Goal: Task Accomplishment & Management: Manage account settings

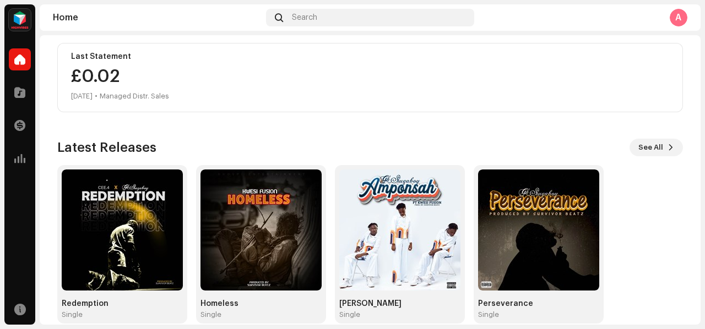
scroll to position [214, 0]
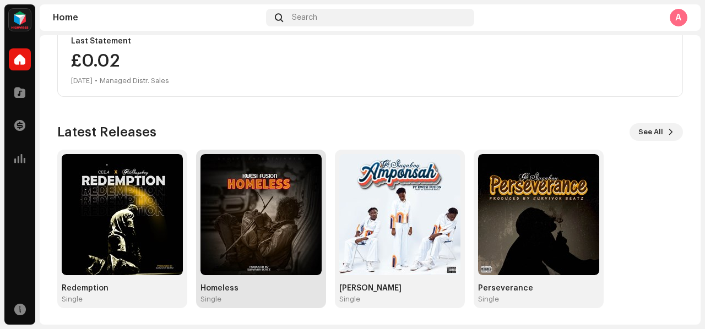
click at [262, 261] on img at bounding box center [261, 214] width 121 height 121
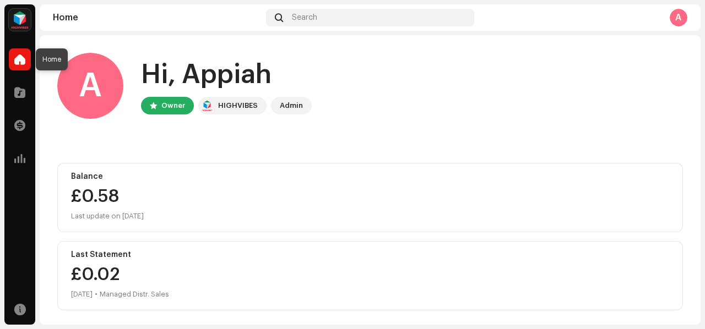
click at [23, 62] on span at bounding box center [19, 59] width 11 height 9
click at [17, 89] on span at bounding box center [19, 92] width 11 height 9
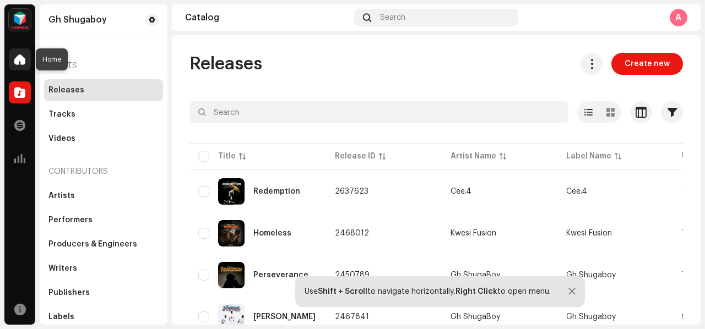
click at [23, 59] on span at bounding box center [19, 59] width 11 height 9
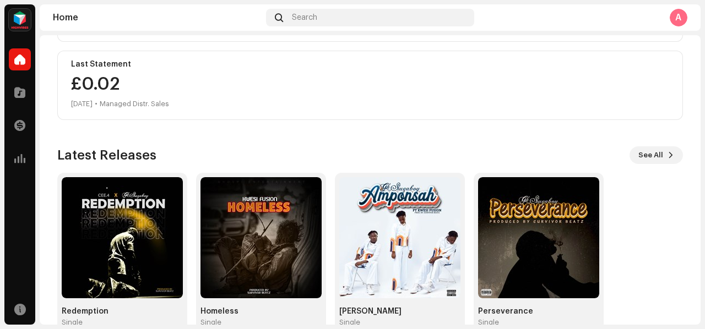
scroll to position [214, 0]
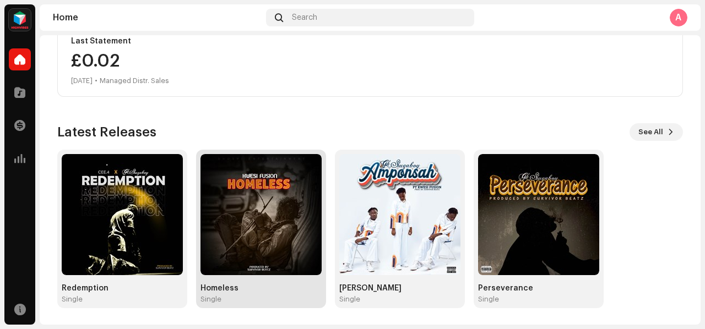
click at [291, 234] on img at bounding box center [261, 214] width 121 height 121
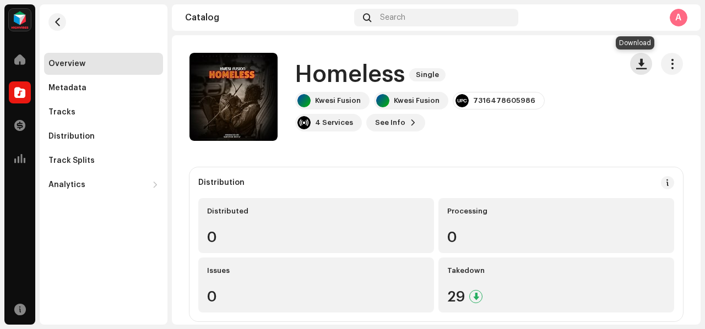
click at [636, 66] on span "button" at bounding box center [641, 64] width 10 height 9
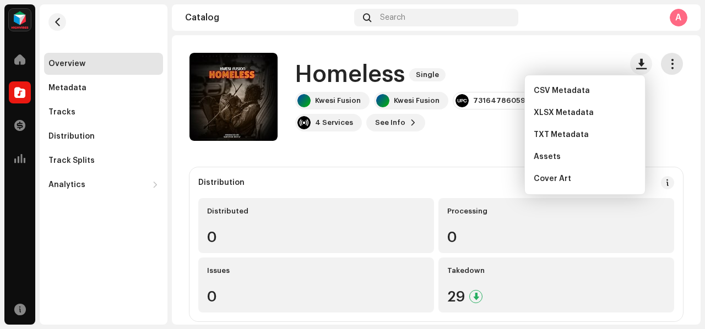
click at [667, 64] on span "button" at bounding box center [672, 64] width 10 height 9
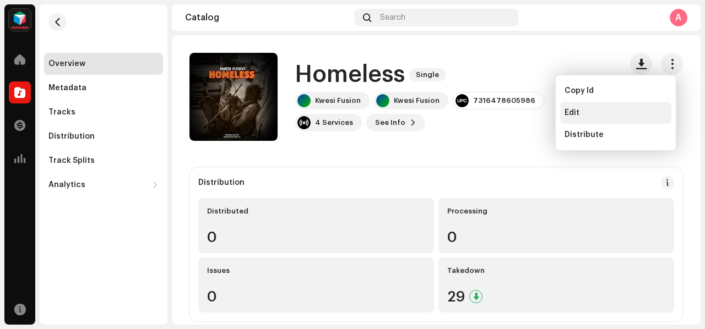
click at [571, 113] on span "Edit" at bounding box center [572, 113] width 15 height 9
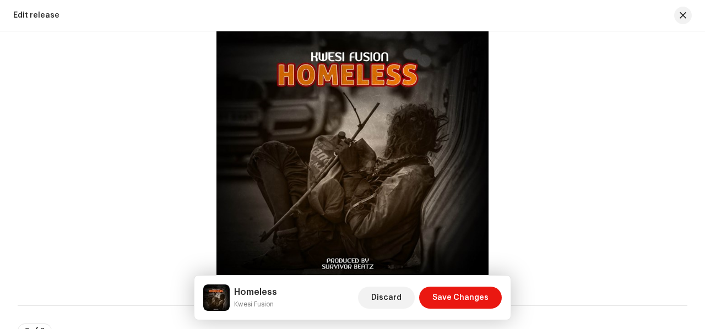
scroll to position [330, 0]
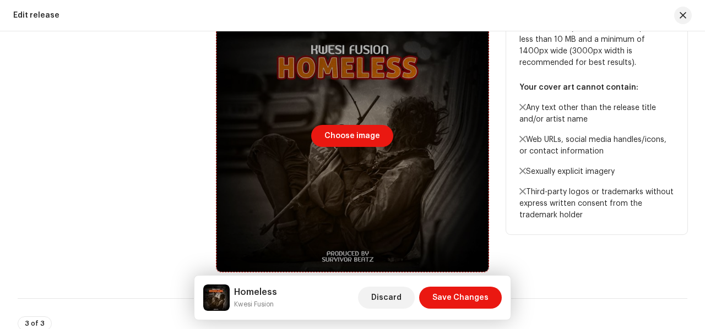
click at [349, 168] on div at bounding box center [353, 137] width 272 height 272
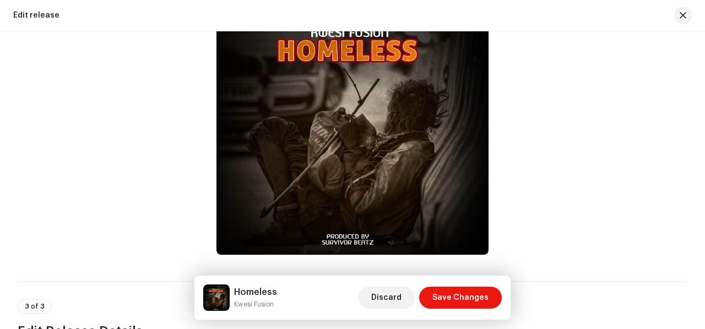
scroll to position [352, 0]
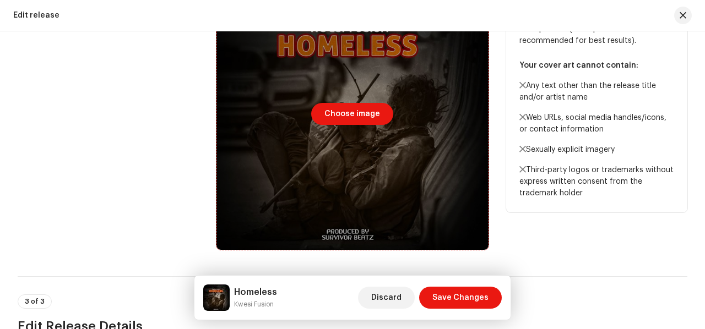
drag, startPoint x: 280, startPoint y: 126, endPoint x: 443, endPoint y: 104, distance: 164.6
click at [443, 104] on div at bounding box center [353, 115] width 272 height 272
click at [358, 165] on div at bounding box center [353, 115] width 272 height 272
click at [435, 96] on div at bounding box center [353, 115] width 272 height 272
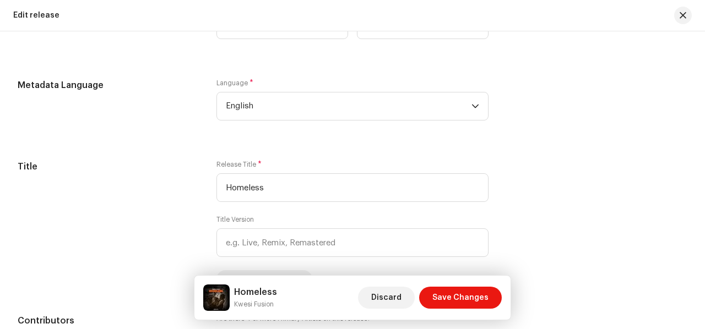
scroll to position [714, 0]
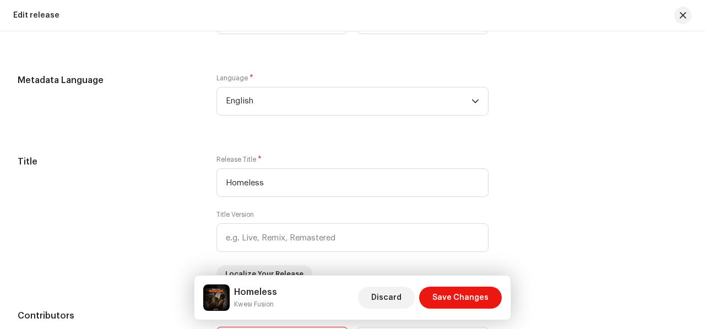
drag, startPoint x: 692, startPoint y: 150, endPoint x: 700, endPoint y: 158, distance: 11.3
click at [700, 158] on div "This release has been distributed: some fields cannot be modified without a ful…" at bounding box center [352, 255] width 705 height 1823
drag, startPoint x: 700, startPoint y: 158, endPoint x: 693, endPoint y: 187, distance: 30.1
click at [693, 187] on div "This release has been distributed: some fields cannot be modified without a ful…" at bounding box center [352, 255] width 705 height 1823
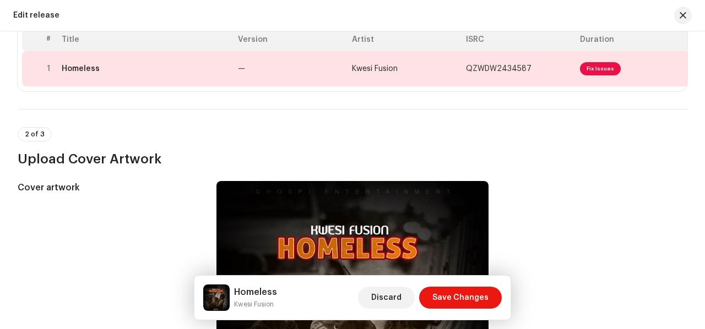
scroll to position [60, 0]
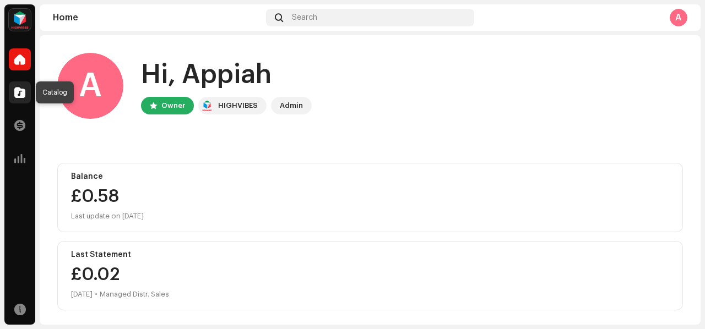
click at [30, 100] on div at bounding box center [20, 93] width 22 height 22
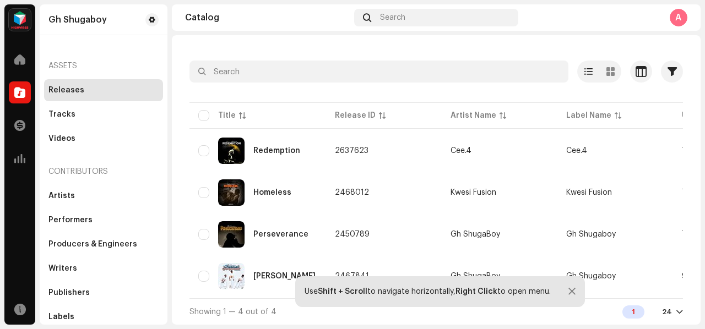
scroll to position [45, 0]
click at [658, 188] on span "button" at bounding box center [659, 192] width 8 height 9
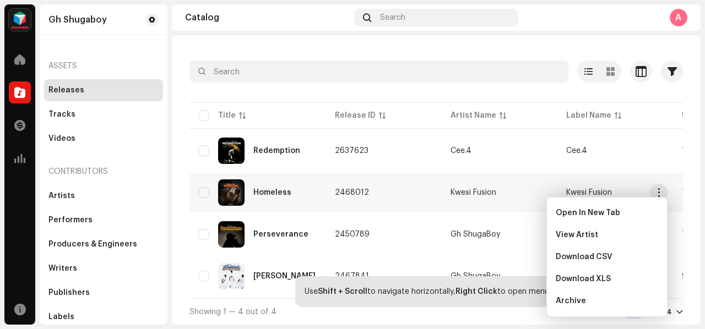
click at [565, 192] on td "Kwesi Fusion" at bounding box center [616, 193] width 116 height 40
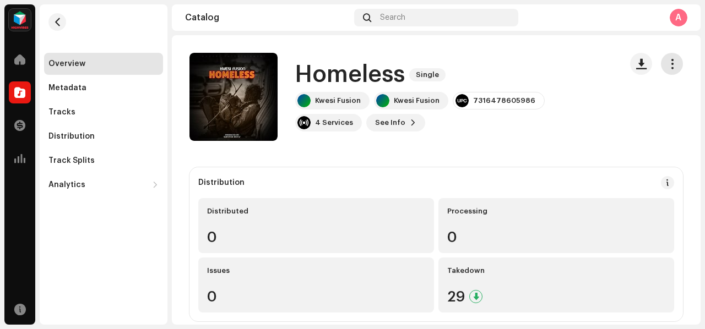
click at [667, 63] on span "button" at bounding box center [672, 64] width 10 height 9
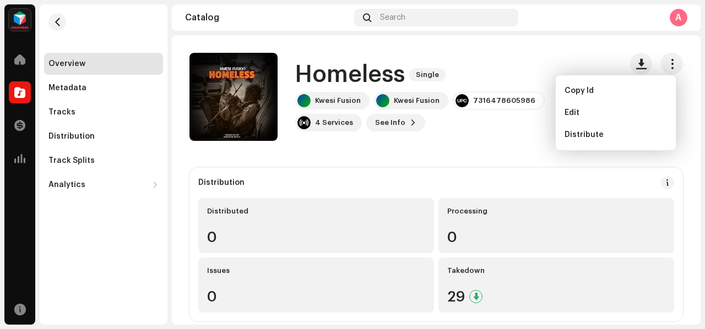
click at [626, 168] on div "Distribution Distributed 0 Processing 0 Issues 0 Takedown 29" at bounding box center [437, 245] width 494 height 154
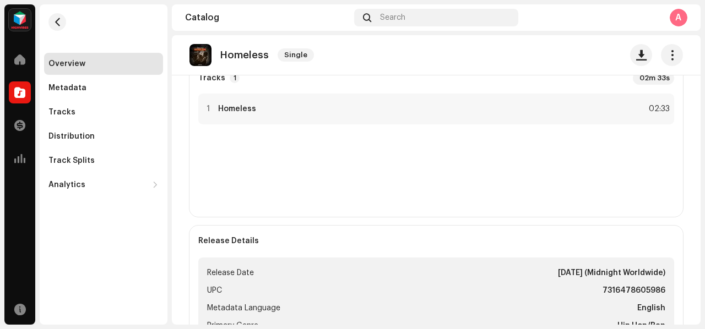
scroll to position [288, 0]
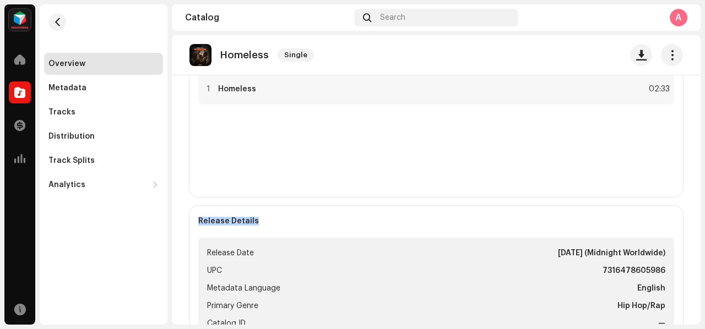
drag, startPoint x: 701, startPoint y: 150, endPoint x: 699, endPoint y: 203, distance: 52.9
click at [699, 203] on div "Gh Shugaboy Home Catalog Transactions Analytics Resources Overview Metadata Tra…" at bounding box center [352, 164] width 705 height 329
click at [204, 53] on img at bounding box center [201, 55] width 22 height 22
click at [292, 56] on span "Single" at bounding box center [296, 54] width 36 height 13
click at [226, 58] on p "Homeless" at bounding box center [244, 56] width 48 height 12
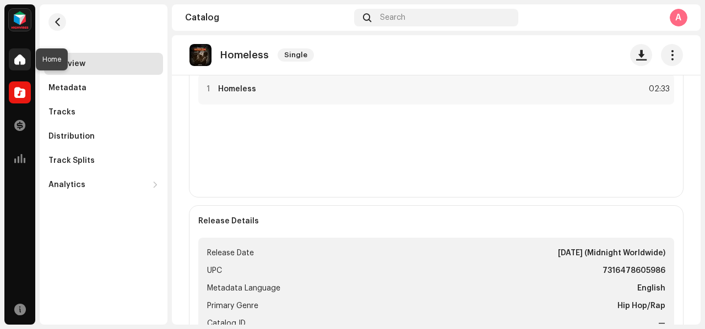
click at [20, 61] on span at bounding box center [19, 59] width 11 height 9
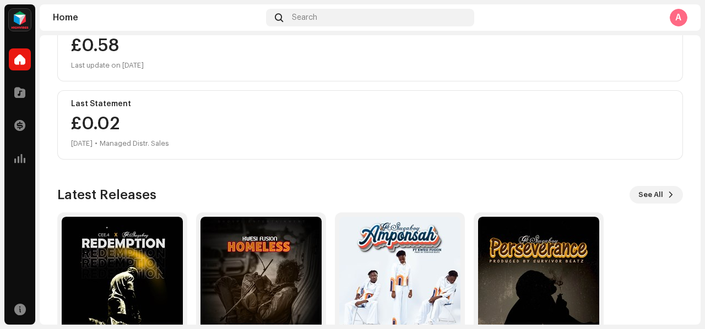
scroll to position [214, 0]
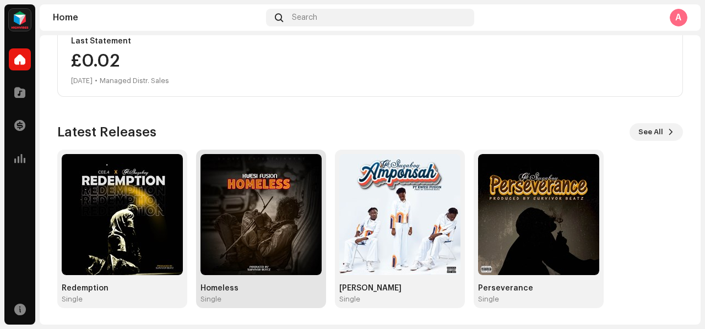
click at [282, 215] on img at bounding box center [261, 214] width 121 height 121
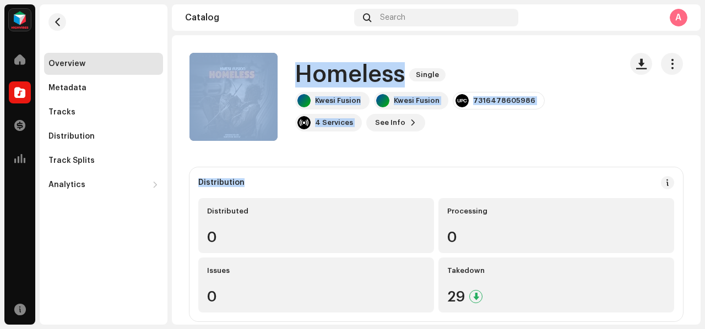
drag, startPoint x: 237, startPoint y: 110, endPoint x: 325, endPoint y: 149, distance: 95.9
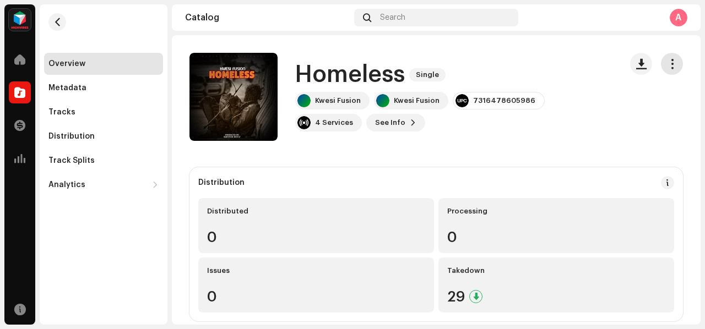
click at [661, 72] on button "button" at bounding box center [672, 64] width 22 height 22
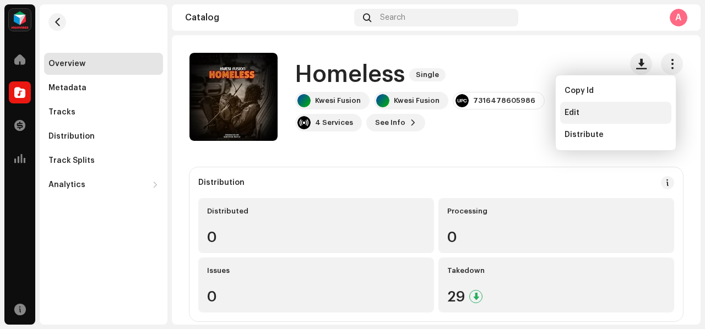
click at [587, 112] on div "Edit" at bounding box center [616, 113] width 102 height 9
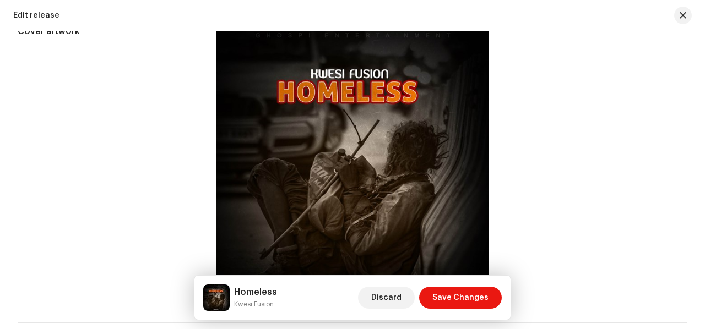
scroll to position [301, 0]
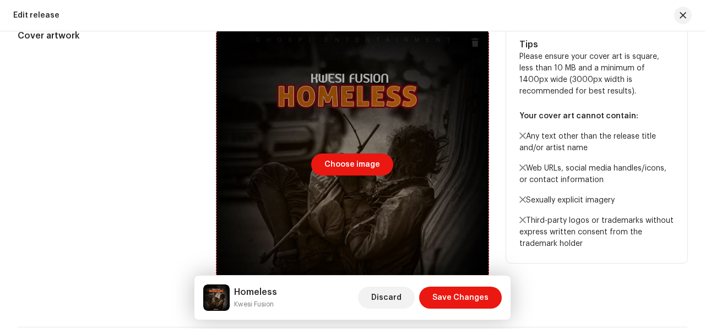
click at [457, 126] on div at bounding box center [353, 165] width 272 height 272
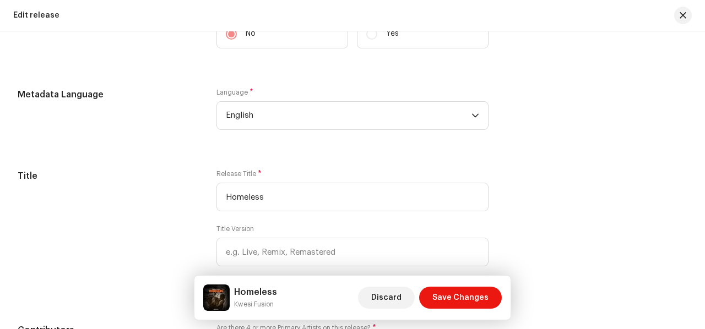
scroll to position [743, 0]
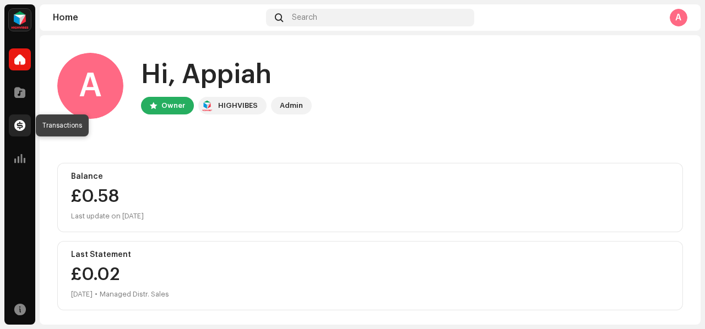
drag, startPoint x: 22, startPoint y: 126, endPoint x: 24, endPoint y: 117, distance: 8.4
click at [22, 126] on span at bounding box center [19, 125] width 11 height 9
click at [24, 117] on div at bounding box center [20, 126] width 22 height 22
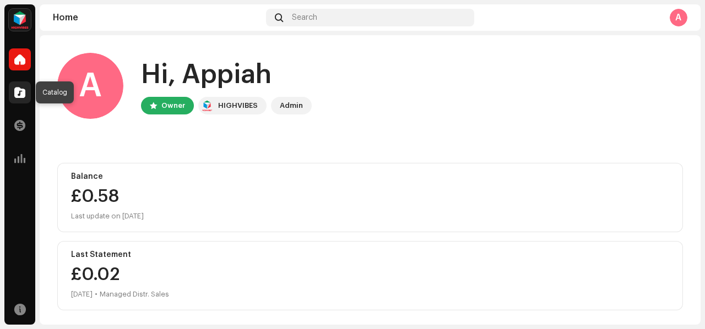
click at [25, 100] on div at bounding box center [20, 93] width 22 height 22
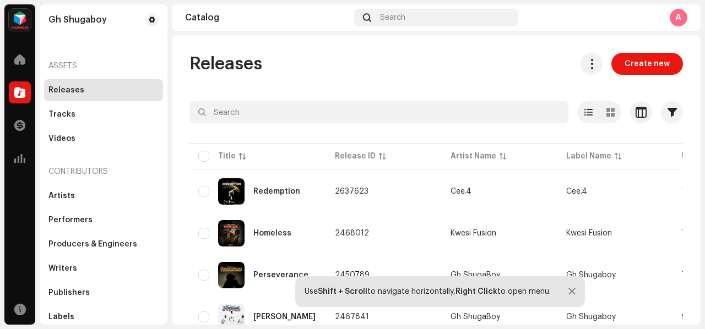
scroll to position [45, 0]
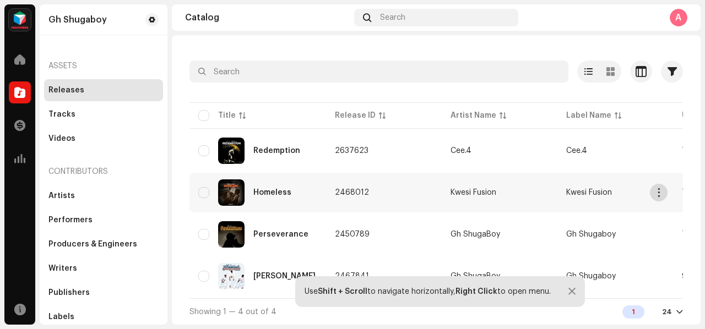
click at [665, 188] on button "button" at bounding box center [659, 193] width 18 height 18
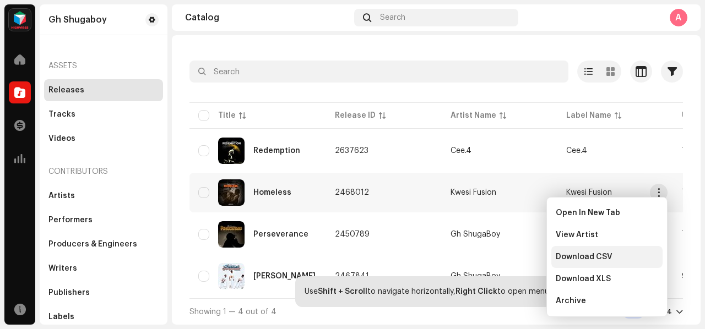
click at [591, 255] on span "Download CSV" at bounding box center [584, 257] width 57 height 9
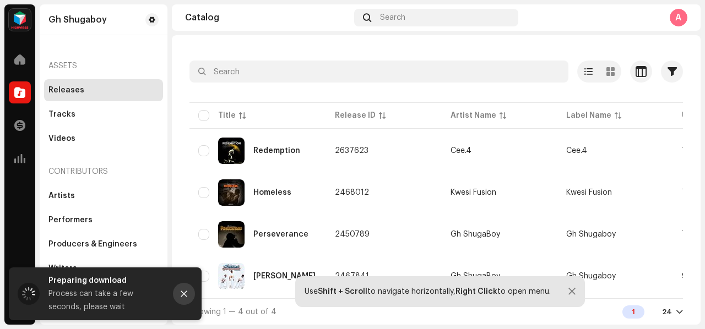
click at [177, 292] on button "Close" at bounding box center [184, 294] width 22 height 22
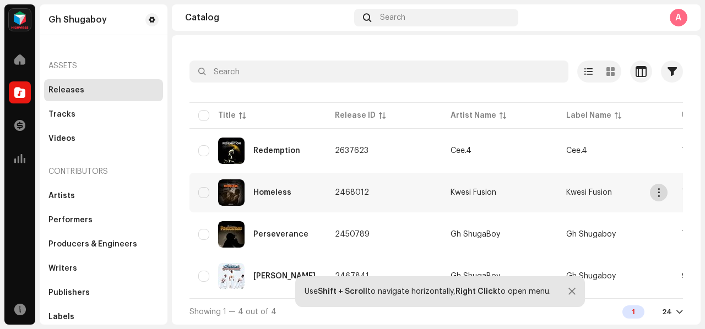
click at [660, 188] on span "button" at bounding box center [659, 192] width 8 height 9
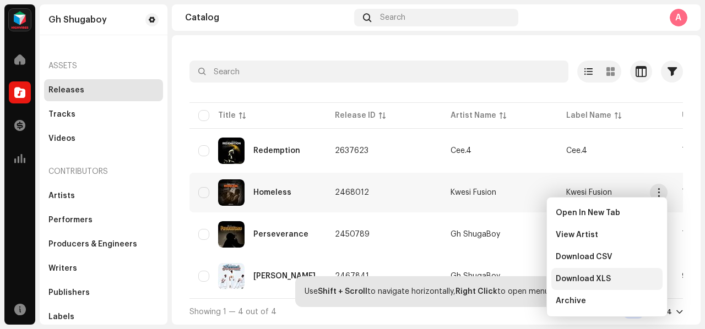
click at [602, 285] on div "Download XLS" at bounding box center [607, 279] width 111 height 22
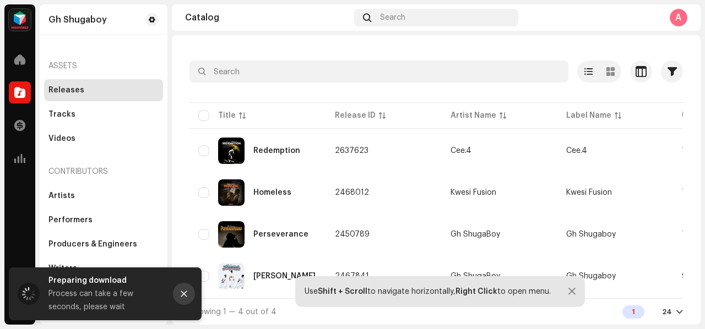
click at [187, 293] on icon "Close" at bounding box center [184, 294] width 8 height 8
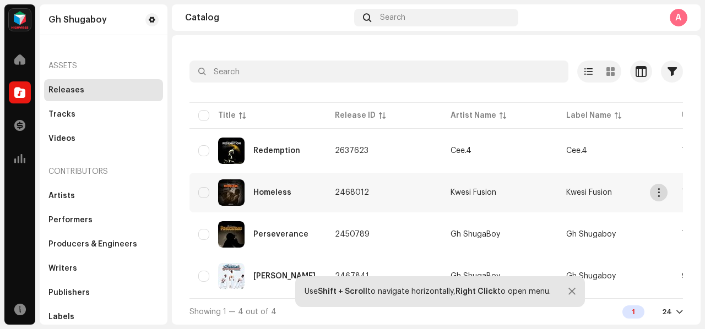
click at [664, 186] on button "button" at bounding box center [659, 193] width 18 height 18
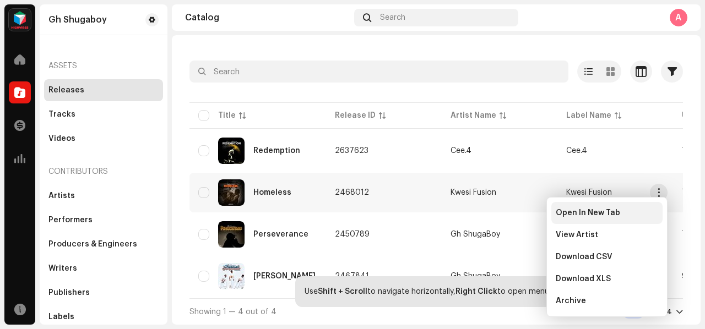
click at [573, 209] on span "Open In New Tab" at bounding box center [588, 213] width 64 height 9
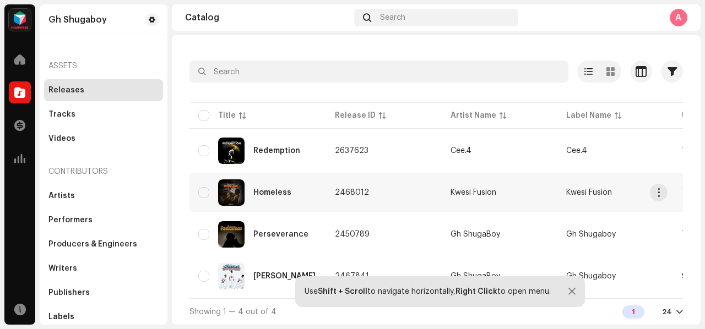
click at [381, 198] on td "2468012" at bounding box center [384, 193] width 116 height 40
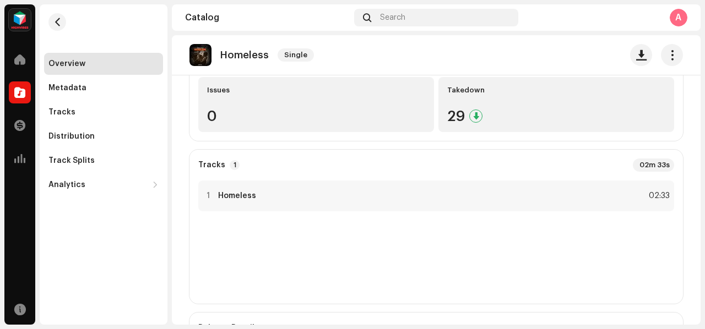
scroll to position [163, 0]
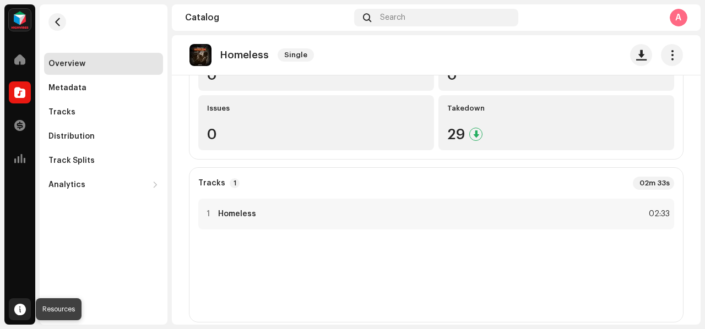
click at [17, 305] on span at bounding box center [20, 309] width 12 height 9
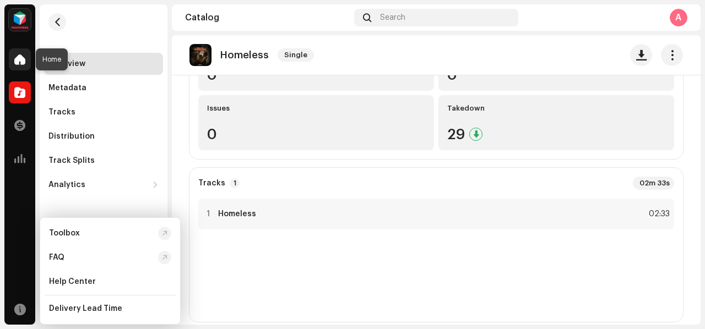
click at [20, 65] on div at bounding box center [20, 59] width 22 height 22
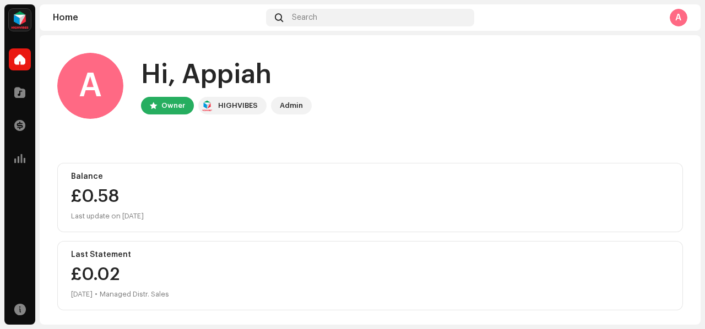
click at [21, 26] on img at bounding box center [20, 20] width 22 height 22
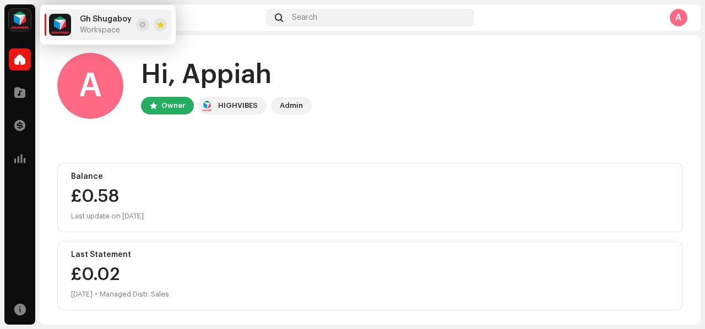
click at [95, 26] on span "Workspace" at bounding box center [100, 30] width 40 height 9
click at [139, 23] on span at bounding box center [142, 24] width 7 height 9
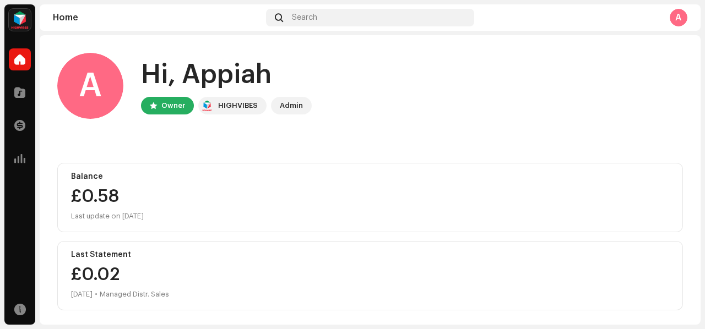
click at [24, 16] on img at bounding box center [20, 20] width 22 height 22
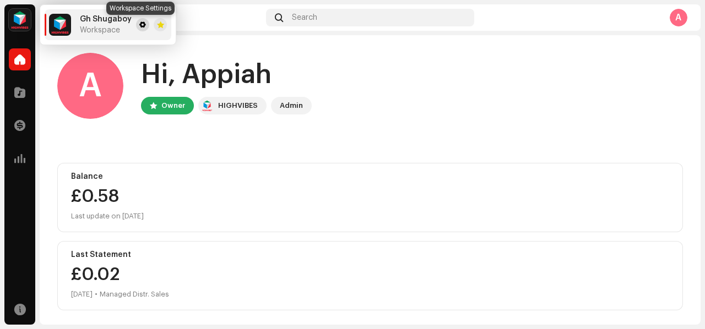
click at [139, 24] on span at bounding box center [142, 24] width 7 height 9
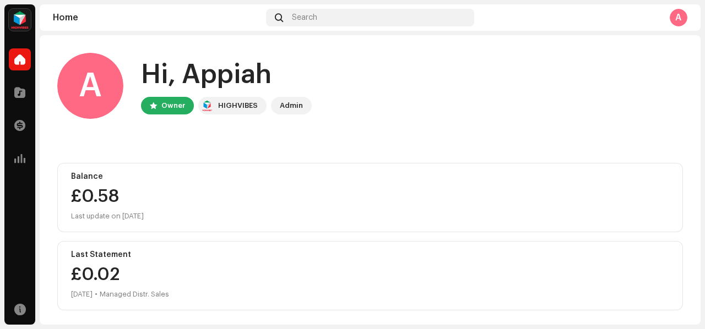
click at [20, 13] on img at bounding box center [20, 20] width 22 height 22
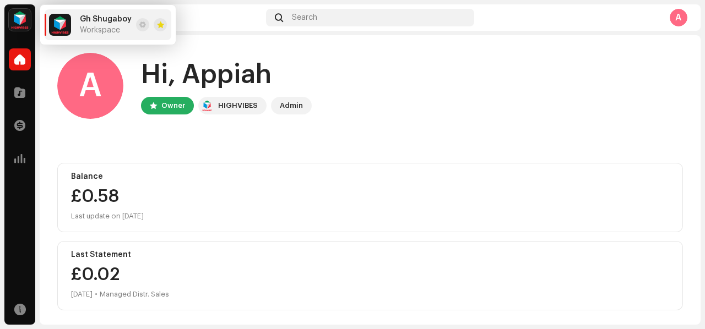
click at [66, 24] on img at bounding box center [60, 25] width 22 height 22
click at [89, 27] on span "Workspace" at bounding box center [100, 30] width 40 height 9
click at [98, 17] on span "Gh Shugaboy" at bounding box center [106, 19] width 52 height 9
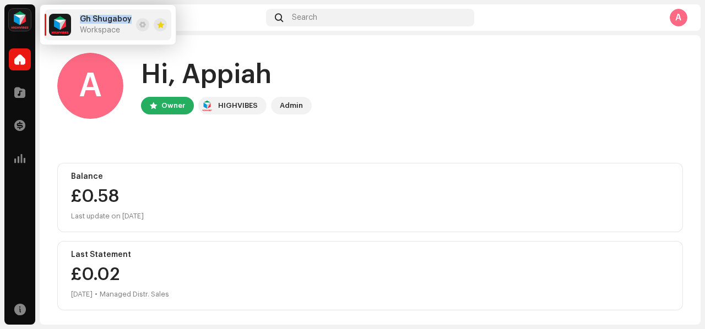
click at [98, 17] on span "Gh Shugaboy" at bounding box center [106, 19] width 52 height 9
click at [136, 25] on button at bounding box center [142, 24] width 13 height 13
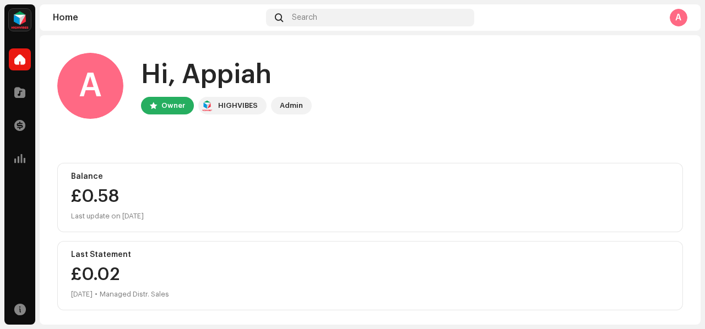
click at [120, 39] on div "A Hi, Appiah Owner HIGHVIBES Admin Balance £0.58 Last update on [DATE] Last Sta…" at bounding box center [370, 289] width 626 height 508
click at [671, 34] on navigation-topbar "Home Search A" at bounding box center [370, 19] width 661 height 31
click at [685, 17] on div "A" at bounding box center [679, 18] width 18 height 18
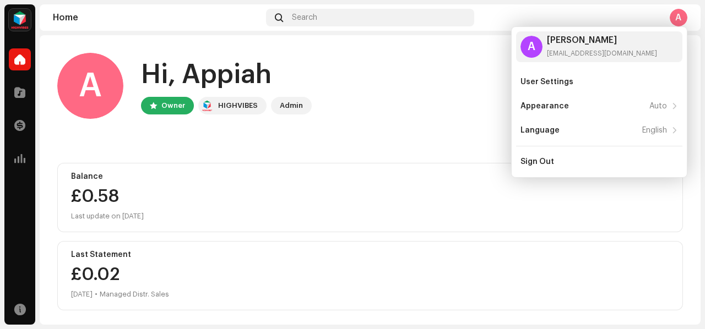
click at [13, 29] on img at bounding box center [20, 20] width 22 height 22
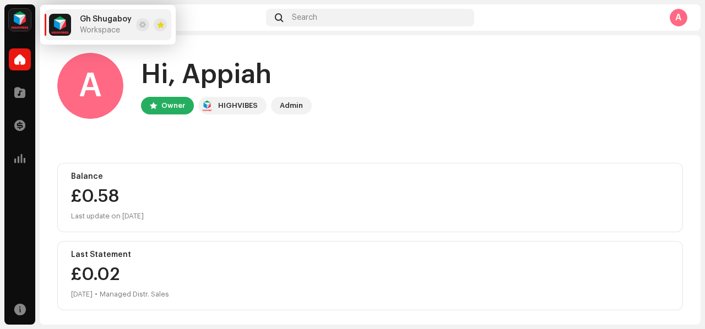
click at [136, 43] on ul "Gh Shugaboy Workspace" at bounding box center [108, 25] width 136 height 40
click at [143, 26] on span at bounding box center [142, 24] width 7 height 9
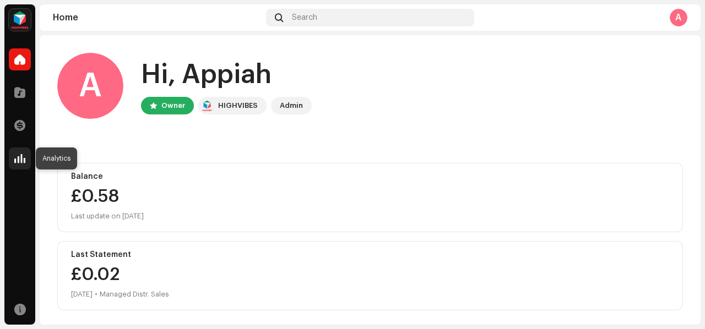
click at [24, 159] on span at bounding box center [19, 158] width 11 height 9
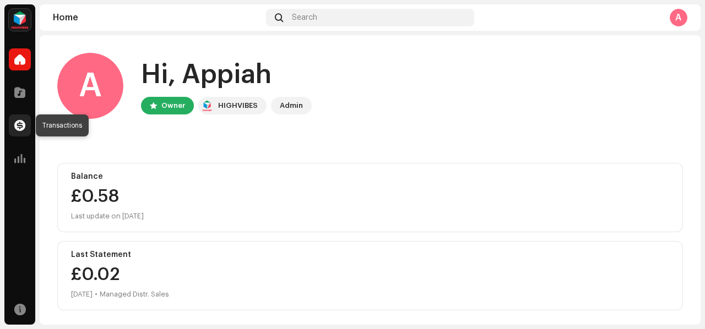
click at [18, 119] on div at bounding box center [20, 126] width 22 height 22
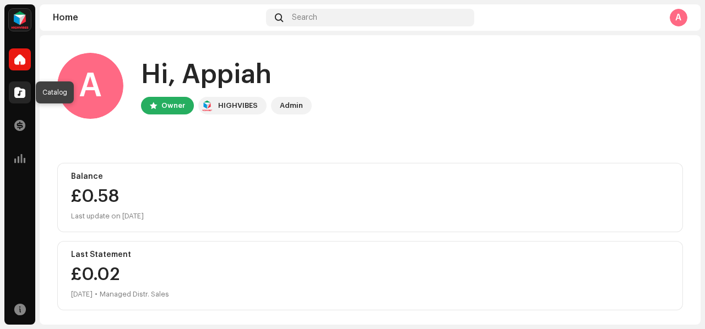
click at [23, 88] on span at bounding box center [19, 92] width 11 height 9
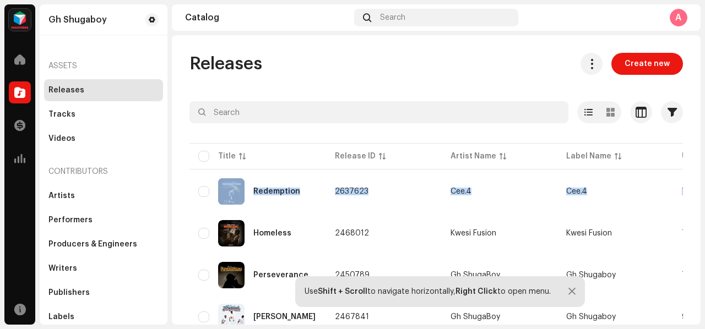
drag, startPoint x: 692, startPoint y: 118, endPoint x: 705, endPoint y: 180, distance: 62.5
click at [705, 180] on div "Gh Shugaboy Home Catalog Transactions Analytics Resources Gh Shugaboy Assets Re…" at bounding box center [352, 164] width 705 height 329
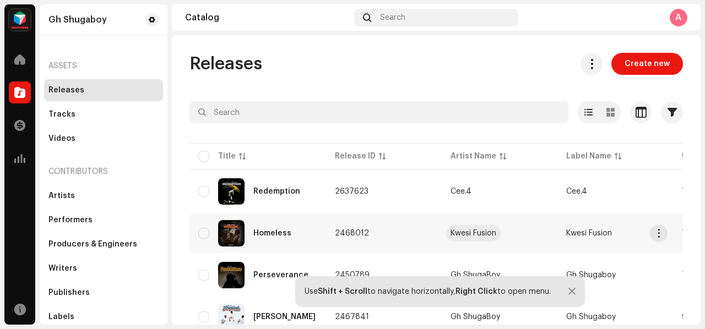
click at [451, 233] on div "Kwesi Fusion" at bounding box center [474, 234] width 46 height 8
click at [272, 235] on div "Homeless" at bounding box center [272, 234] width 38 height 8
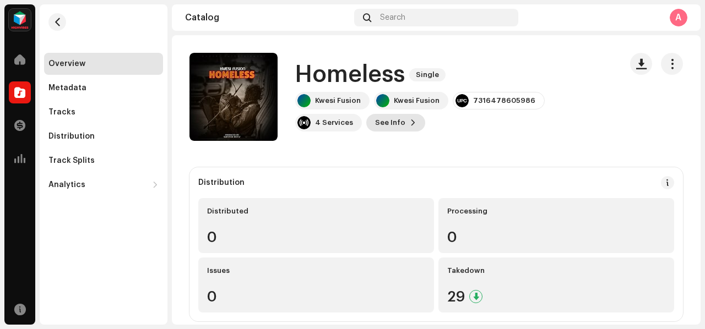
click at [410, 121] on span at bounding box center [413, 122] width 7 height 9
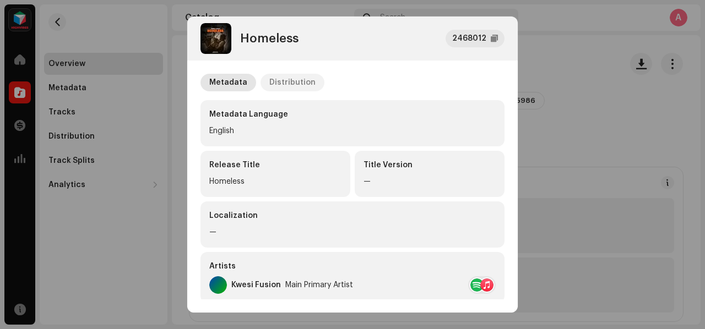
click at [303, 87] on div "Distribution" at bounding box center [292, 83] width 46 height 18
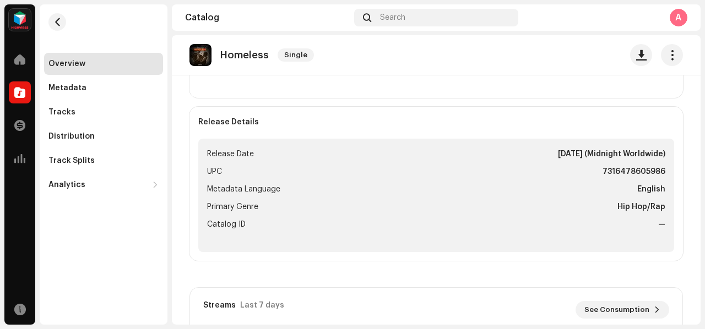
scroll to position [368, 0]
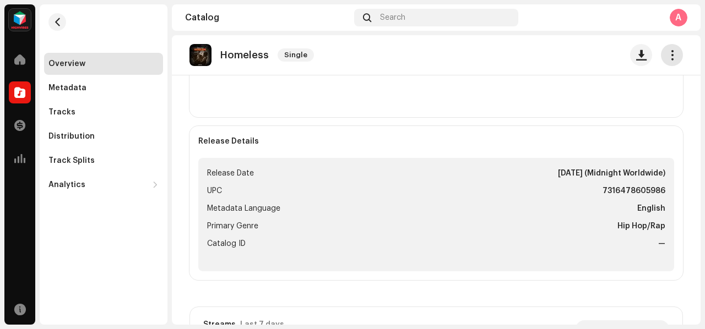
click at [668, 55] on span "button" at bounding box center [672, 55] width 10 height 9
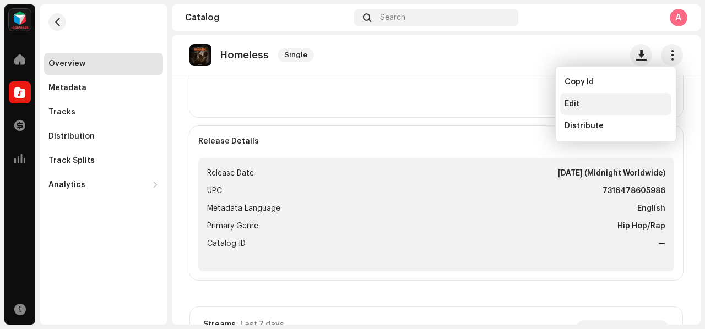
click at [587, 100] on div "Edit" at bounding box center [616, 104] width 102 height 9
